Goal: Purchase product/service

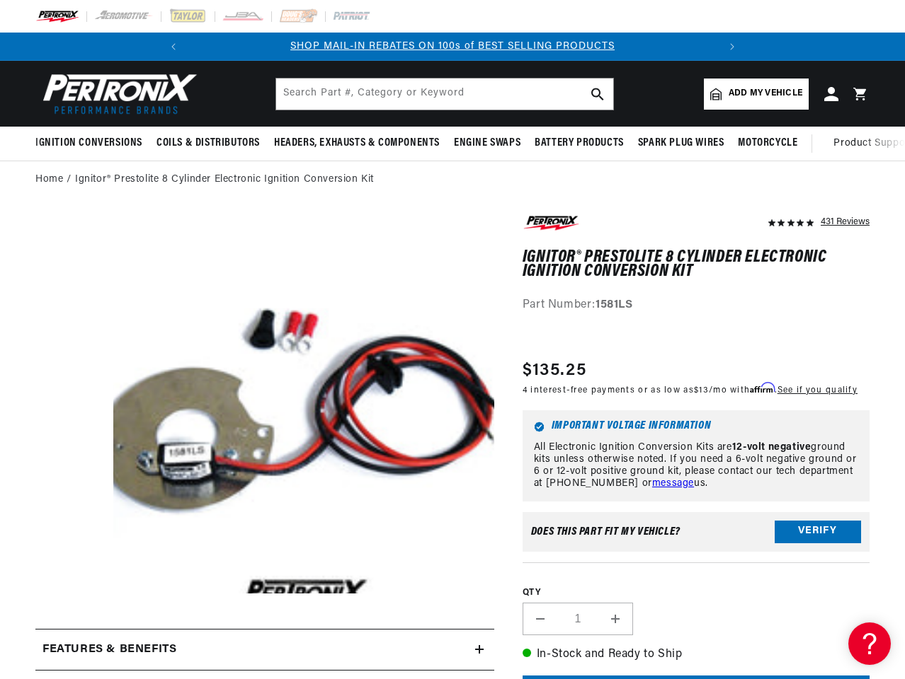
scroll to position [0, 528]
